Goal: Information Seeking & Learning: Learn about a topic

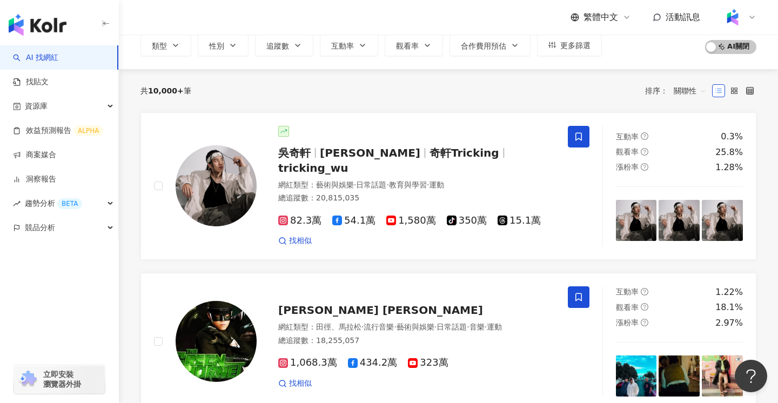
click at [94, 226] on div "競品分析" at bounding box center [59, 228] width 118 height 24
click at [47, 251] on link "品牌帳號分析" at bounding box center [48, 252] width 45 height 11
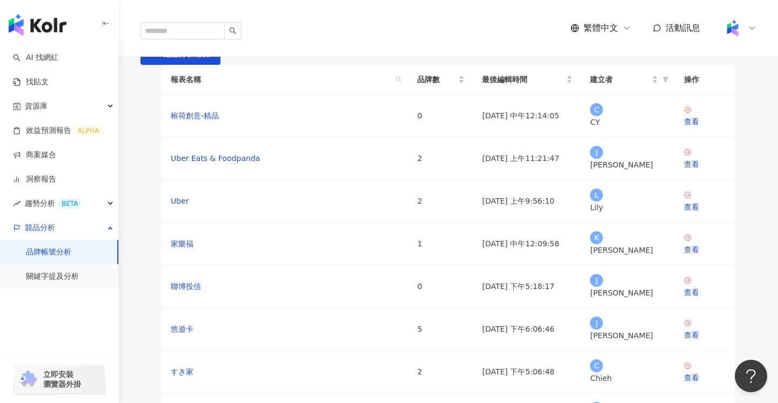
click at [398, 114] on main "品牌帳號分析 建立分析報表 報表名稱 品牌數 最後編輯時間 建立者 操作 榕荷創意-精品 0 2025/9/4 中午12:14:05 C CY 查看 Uber…" at bounding box center [448, 295] width 659 height 521
click at [51, 59] on link "AI 找網紅" at bounding box center [35, 57] width 45 height 11
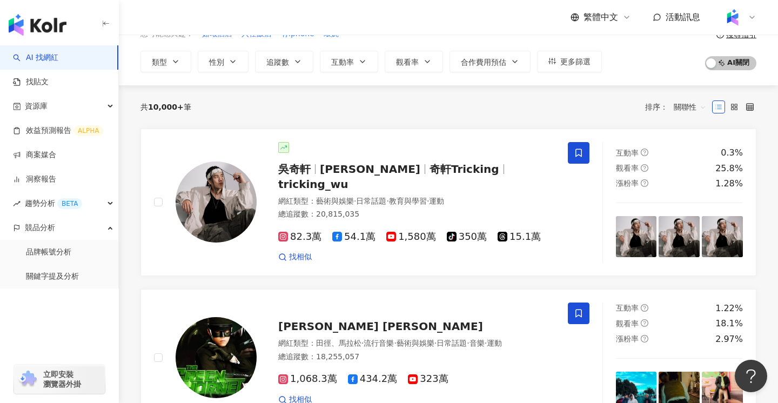
scroll to position [70, 0]
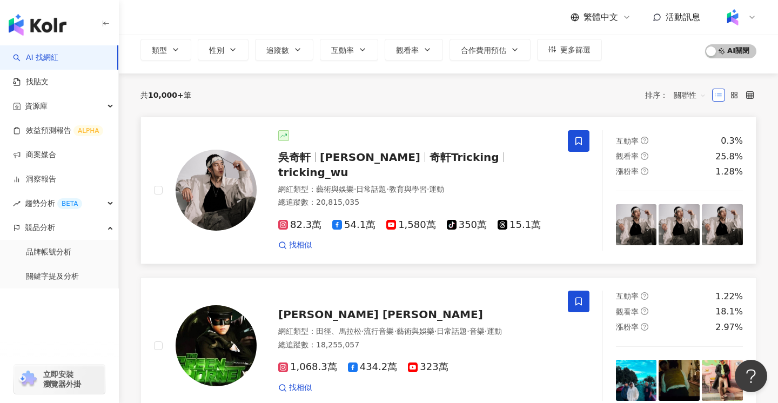
click at [315, 161] on span "吳奇軒" at bounding box center [299, 157] width 42 height 13
click at [643, 137] on icon "question-circle" at bounding box center [645, 141] width 8 height 8
click at [296, 156] on span "吳奇軒" at bounding box center [294, 157] width 32 height 13
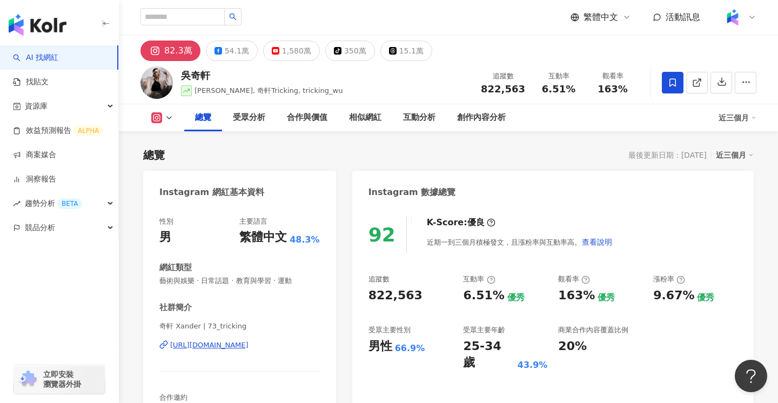
click at [685, 125] on div "總覽 受眾分析 合作與價值 相似網紅 互動分析 創作內容分析" at bounding box center [451, 117] width 534 height 27
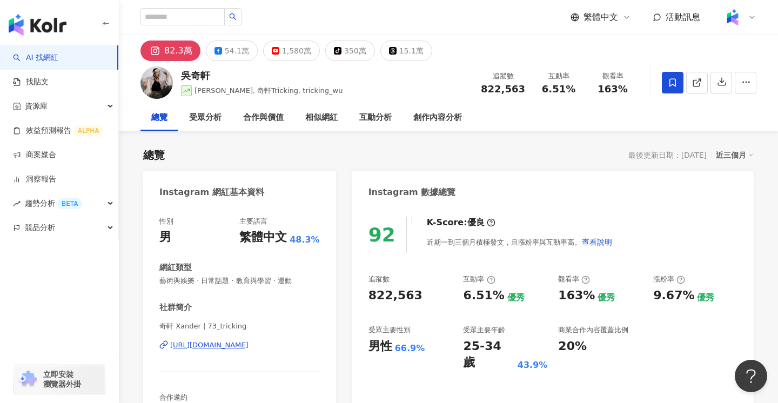
click at [745, 157] on div "近三個月" at bounding box center [735, 155] width 38 height 14
click at [435, 157] on div "總覽 最後更新日期：[DATE] 近三個月" at bounding box center [448, 154] width 610 height 15
click at [502, 58] on div "82.3萬 54.1萬 1,580萬 tiktok-icon 350萬 15.1萬" at bounding box center [448, 48] width 659 height 26
